Goal: Information Seeking & Learning: Find specific fact

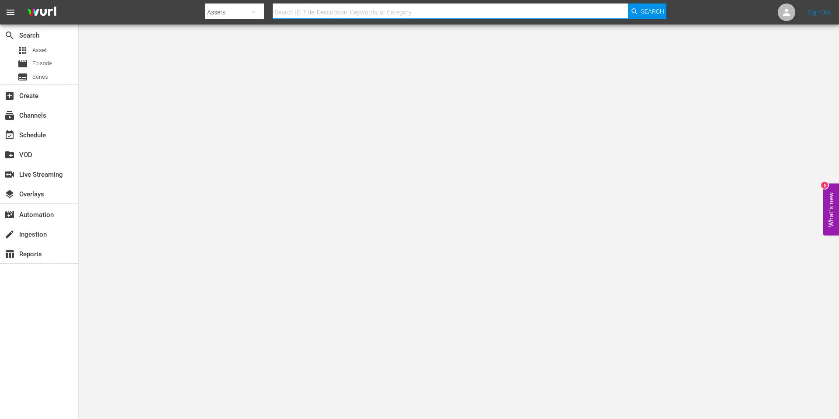
drag, startPoint x: 351, startPoint y: 14, endPoint x: 358, endPoint y: 14, distance: 7.4
click at [352, 14] on input "text" at bounding box center [450, 12] width 355 height 21
type input "master [PERSON_NAME]"
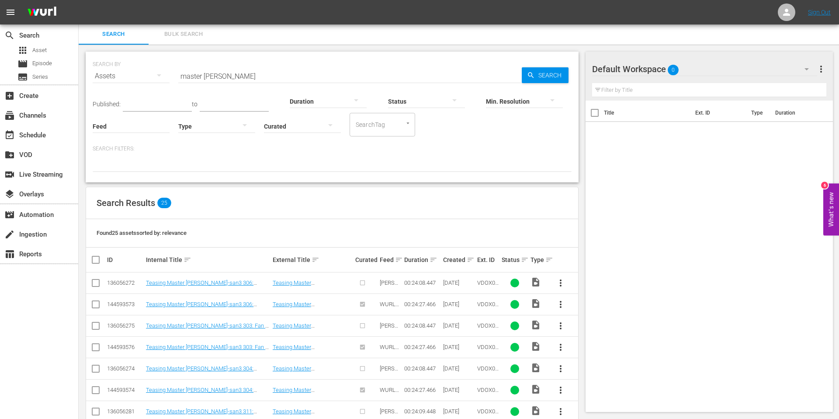
scroll to position [11, 0]
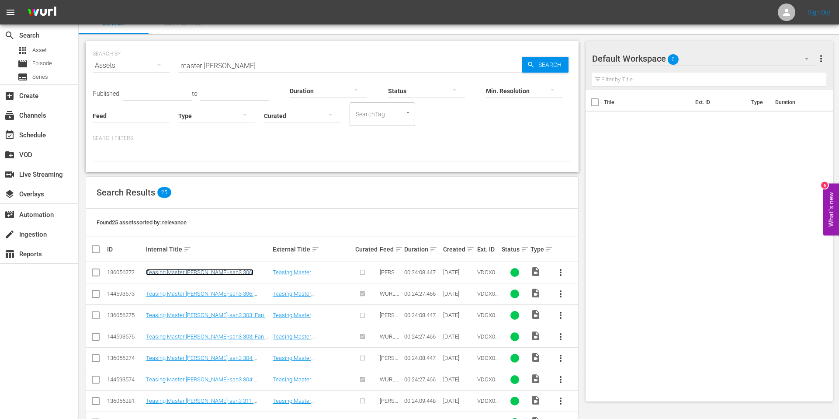
click at [194, 271] on link "Teasing Master [PERSON_NAME]-san3 306: Culture Fest" at bounding box center [200, 275] width 108 height 13
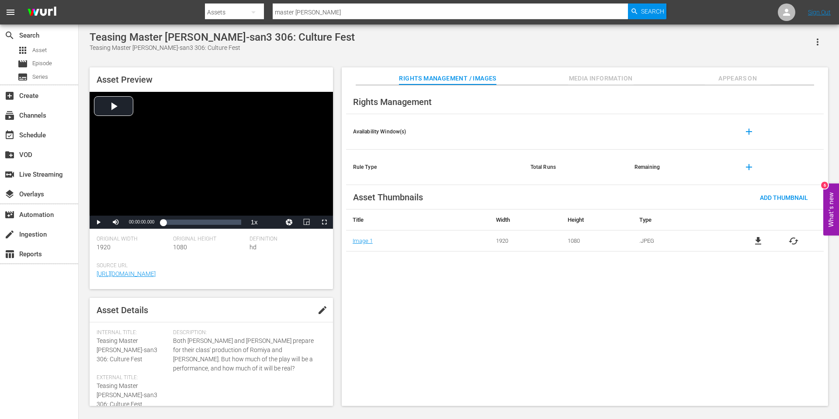
click at [369, 33] on div "Teasing Master Takagi-san3 306: Culture Fest Teasing Master Takagi-san3 306: Cu…" at bounding box center [459, 41] width 739 height 21
click at [614, 82] on span "Media Information" at bounding box center [601, 78] width 66 height 11
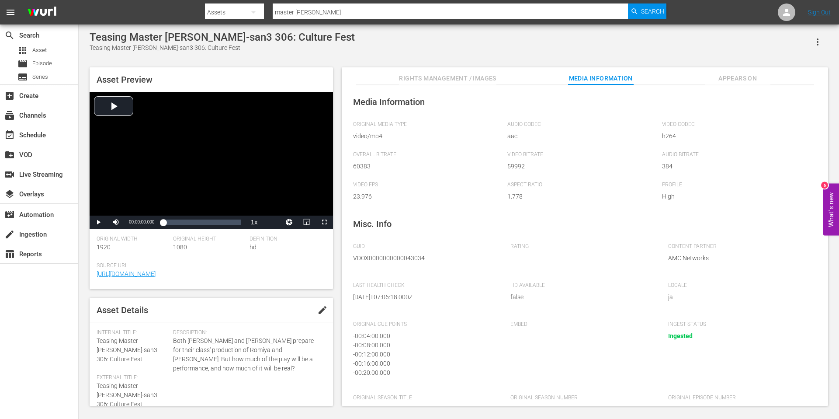
scroll to position [23, 0]
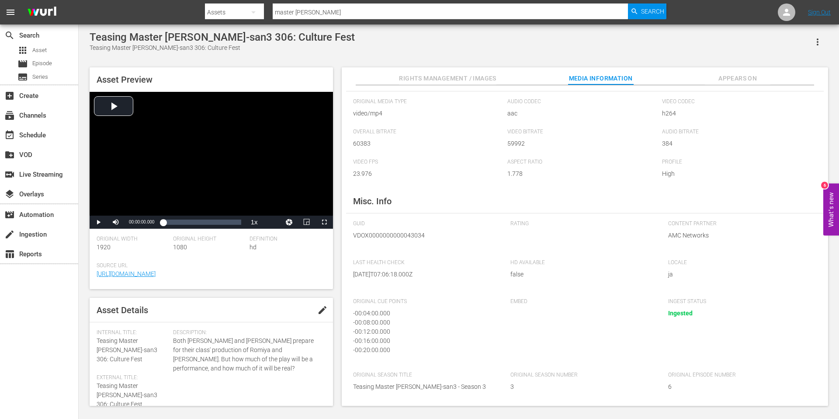
scroll to position [1, 0]
